Goal: Use online tool/utility: Utilize a website feature to perform a specific function

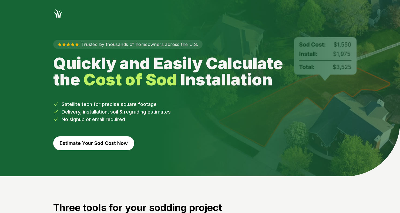
click at [98, 144] on button "Estimate Your Sod Cost Now" at bounding box center [93, 143] width 81 height 14
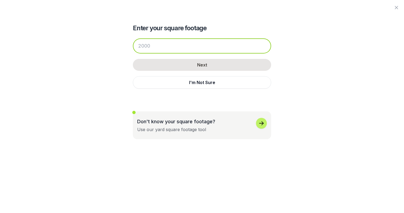
click at [175, 44] on input "number" at bounding box center [202, 45] width 138 height 15
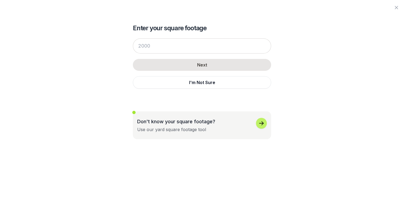
click at [262, 123] on icon "button" at bounding box center [261, 123] width 6 height 6
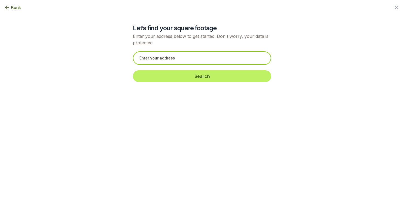
click at [165, 57] on input "text" at bounding box center [202, 57] width 138 height 13
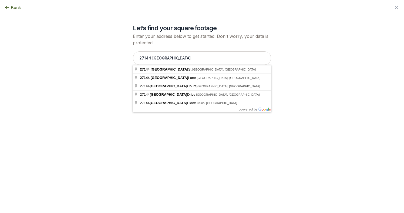
click at [303, 46] on div "Let’s find your square footage Enter your address below to get started. Don't w…" at bounding box center [202, 43] width 294 height 87
click at [187, 61] on input "27144 [GEOGRAPHIC_DATA]" at bounding box center [202, 57] width 138 height 13
type input "[STREET_ADDRESS]"
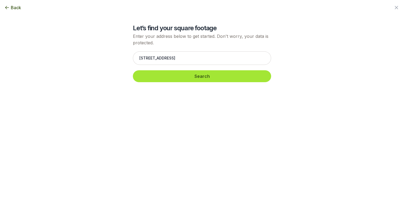
click at [189, 72] on button "Search" at bounding box center [202, 76] width 138 height 12
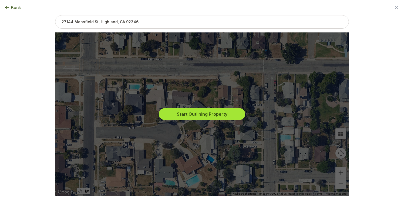
click at [195, 113] on button "Start Outlining Property" at bounding box center [202, 114] width 86 height 12
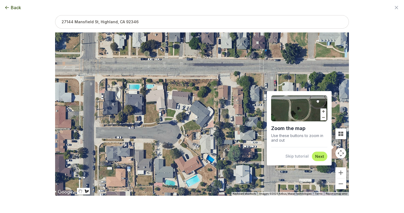
click at [214, 136] on div at bounding box center [202, 113] width 294 height 163
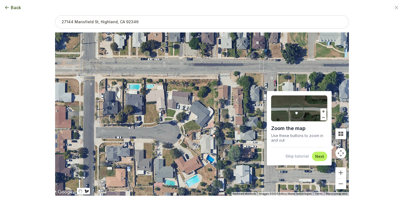
click at [214, 136] on div at bounding box center [202, 113] width 294 height 163
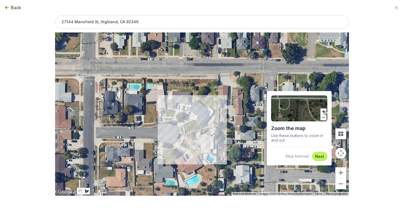
click at [214, 134] on div at bounding box center [202, 113] width 294 height 163
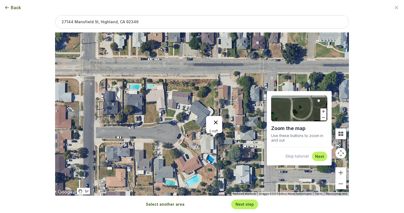
click at [216, 119] on button "Close" at bounding box center [215, 122] width 13 height 13
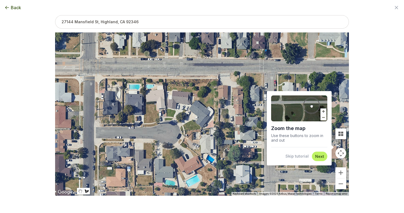
click at [323, 156] on button "Next" at bounding box center [319, 156] width 9 height 5
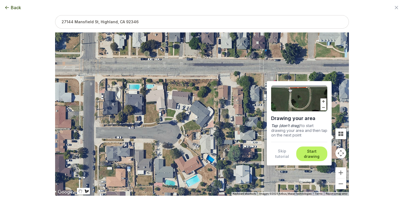
click at [323, 156] on button "Start drawing" at bounding box center [311, 153] width 25 height 11
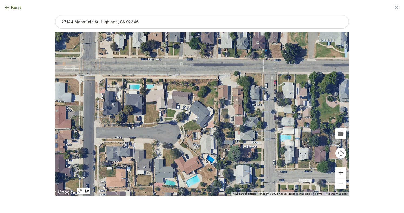
click at [343, 170] on button "Zoom in" at bounding box center [340, 172] width 11 height 11
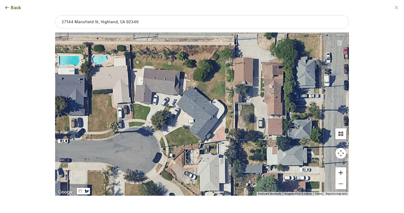
click at [343, 170] on button "Zoom in" at bounding box center [340, 172] width 11 height 11
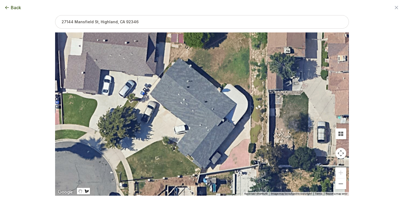
click at [341, 151] on button "Map camera controls" at bounding box center [340, 153] width 11 height 11
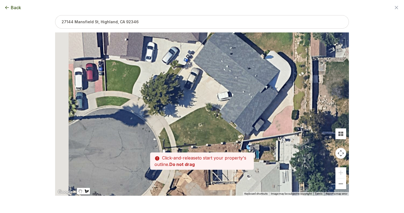
drag, startPoint x: 186, startPoint y: 151, endPoint x: 229, endPoint y: 117, distance: 55.0
click at [229, 117] on div at bounding box center [202, 113] width 294 height 163
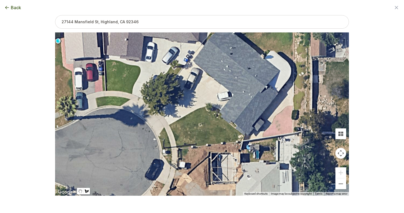
click at [204, 107] on div at bounding box center [202, 113] width 294 height 163
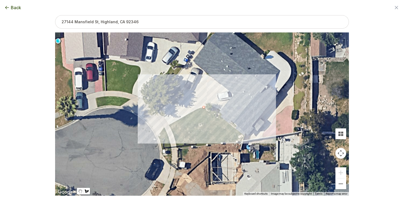
click at [244, 134] on div at bounding box center [202, 113] width 294 height 163
click at [241, 138] on div at bounding box center [202, 113] width 294 height 163
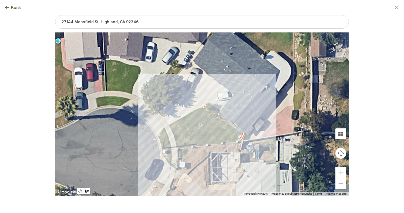
click at [177, 147] on div at bounding box center [202, 113] width 294 height 163
click at [170, 125] on div at bounding box center [202, 113] width 294 height 163
click at [203, 106] on div at bounding box center [202, 113] width 294 height 163
type input "963"
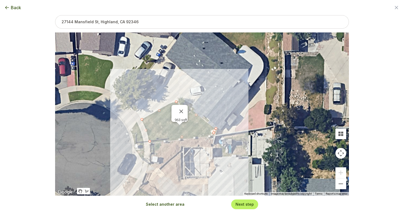
drag, startPoint x: 269, startPoint y: 71, endPoint x: 242, endPoint y: 67, distance: 27.9
click at [242, 67] on div "963 sqft" at bounding box center [202, 113] width 294 height 163
click at [184, 107] on button "Close" at bounding box center [181, 111] width 13 height 13
